Goal: Task Accomplishment & Management: Use online tool/utility

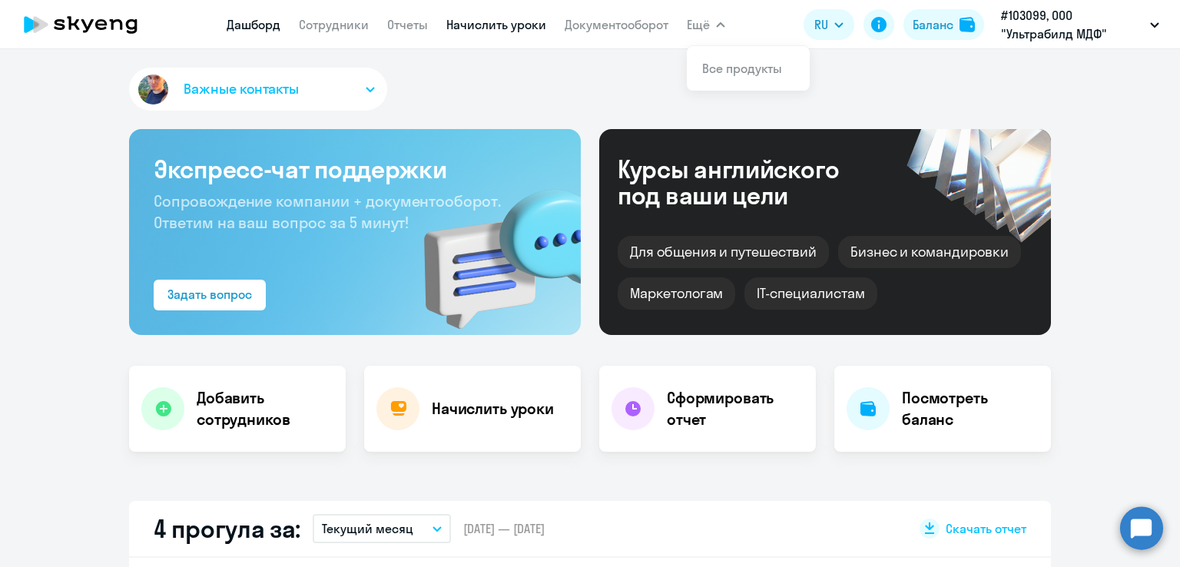
select select "30"
click at [536, 19] on link "Начислить уроки" at bounding box center [496, 24] width 100 height 15
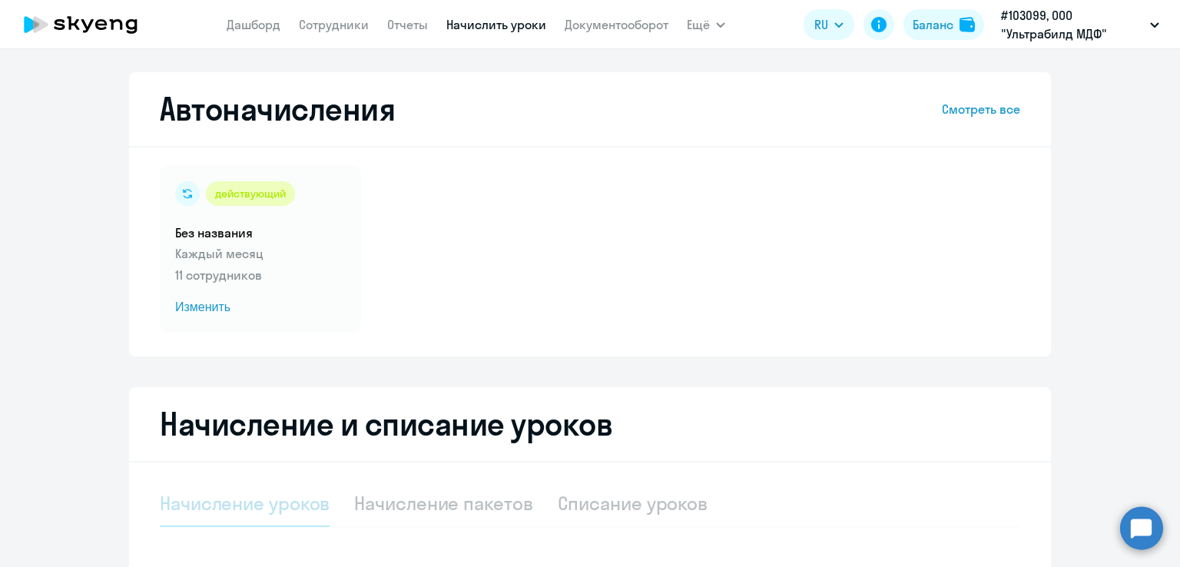
select select "10"
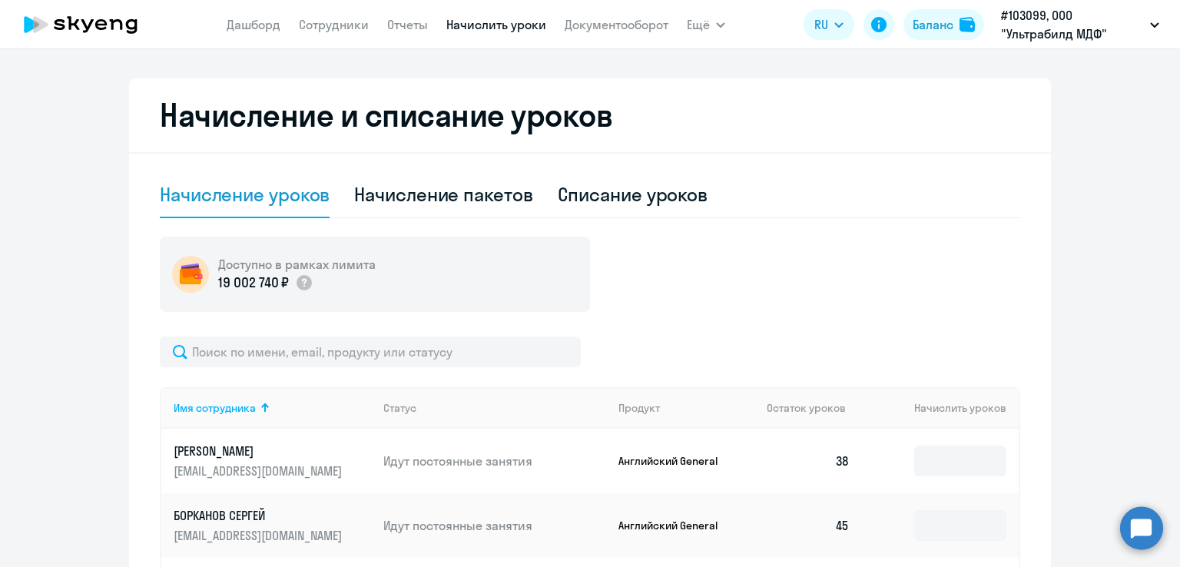
scroll to position [313, 0]
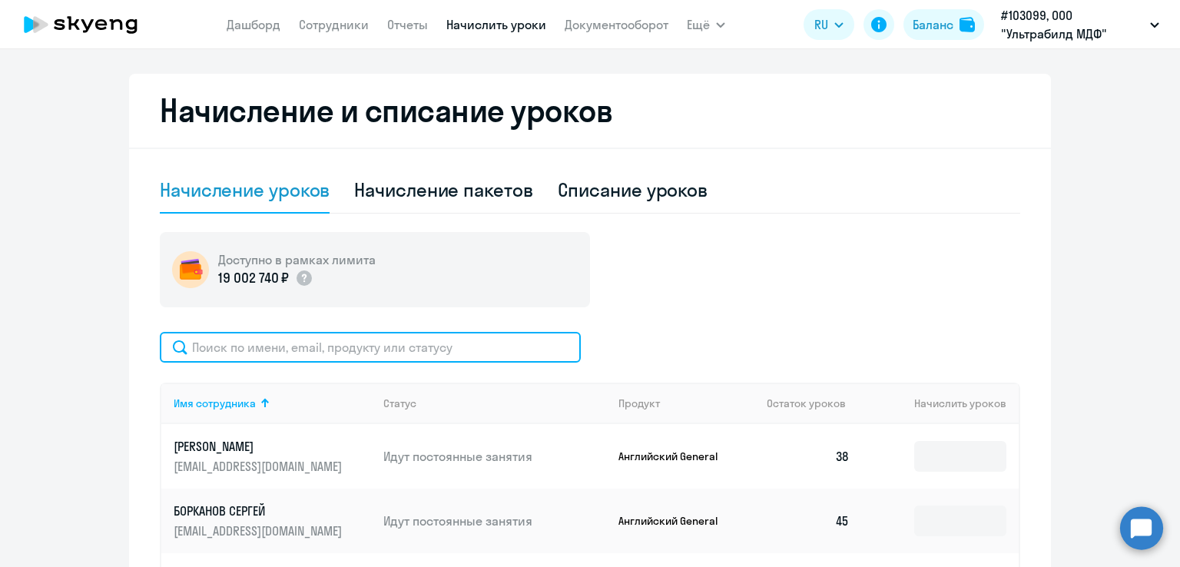
click at [277, 357] on input "text" at bounding box center [370, 347] width 421 height 31
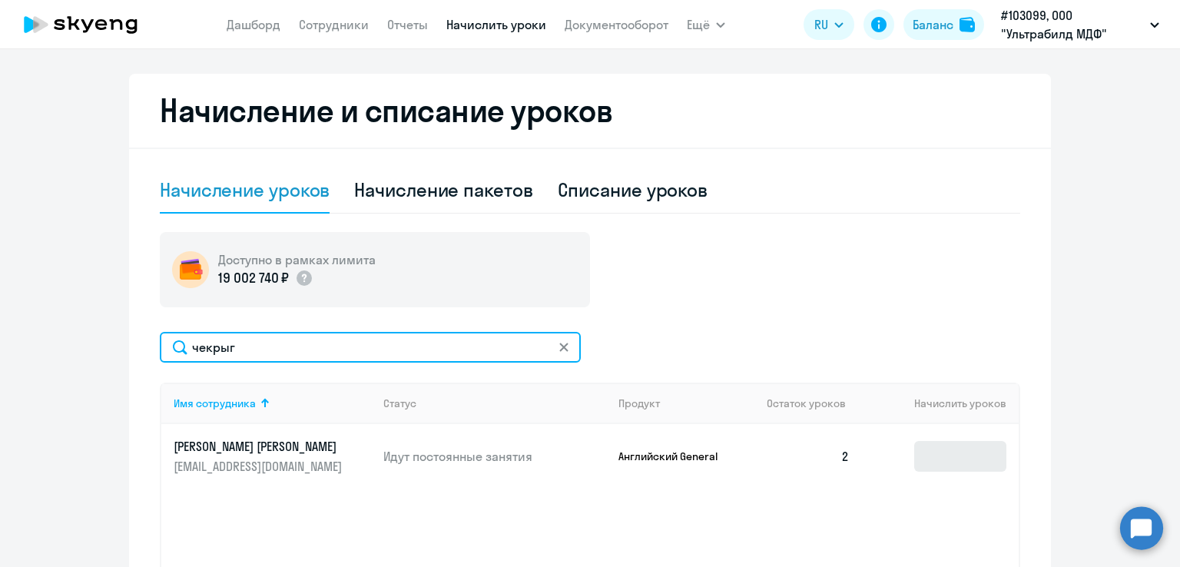
type input "чекрыг"
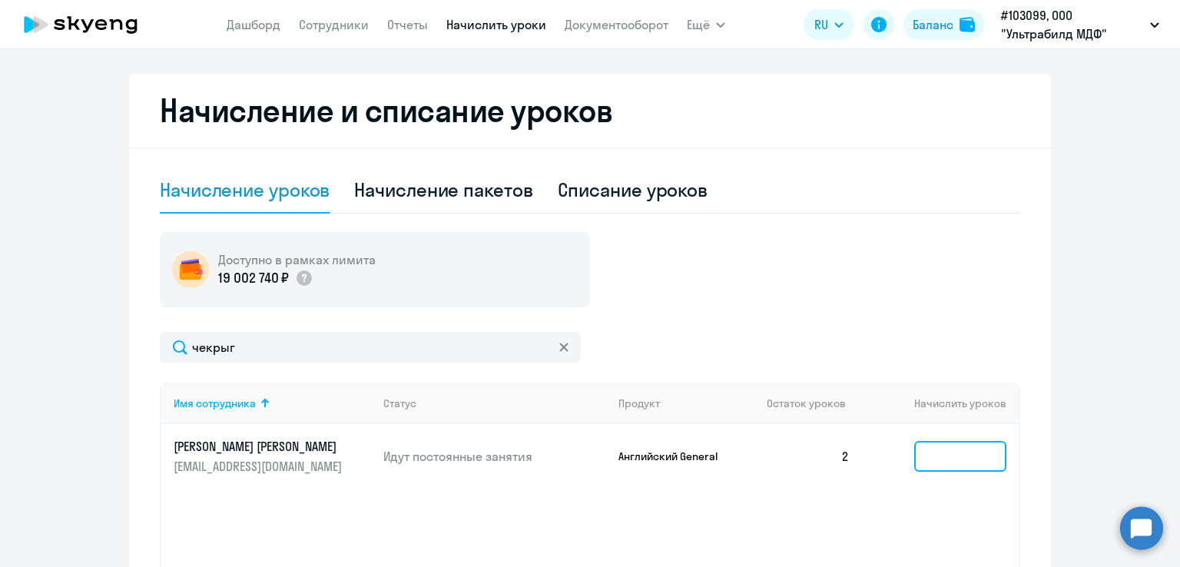
click at [962, 448] on input at bounding box center [960, 456] width 92 height 31
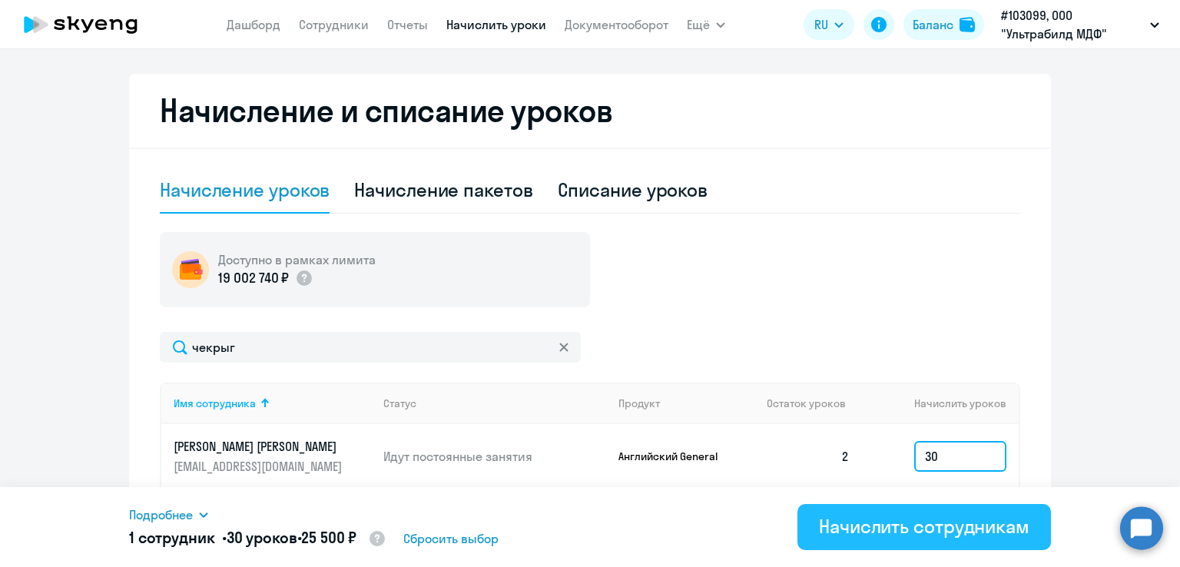
type input "30"
click at [953, 519] on div "Начислить сотрудникам" at bounding box center [924, 526] width 211 height 25
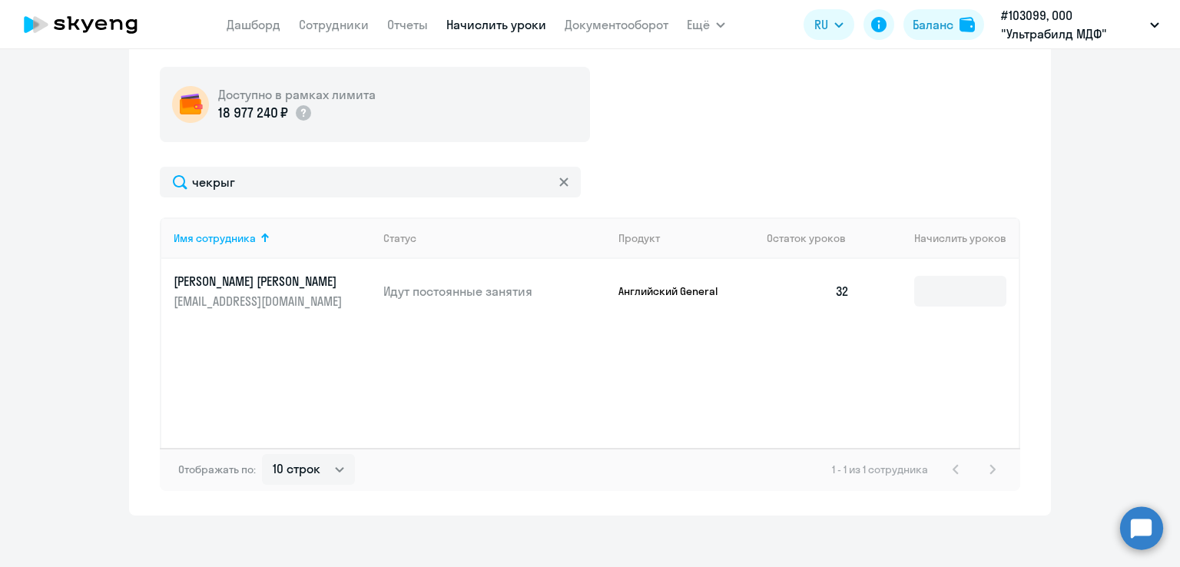
scroll to position [479, 0]
